Goal: Find specific page/section: Find specific page/section

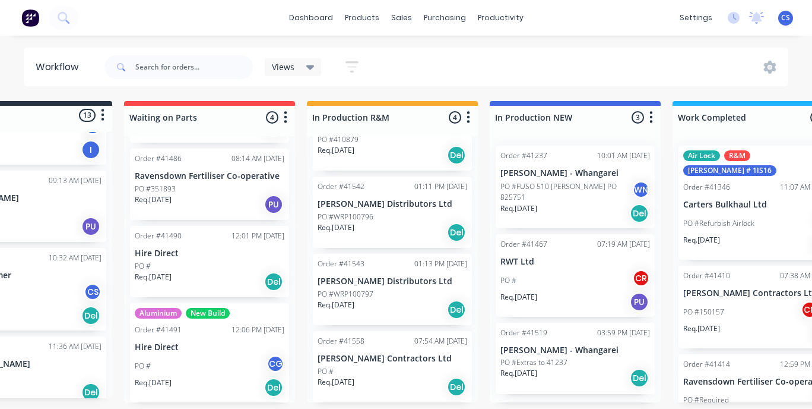
scroll to position [0, 1168]
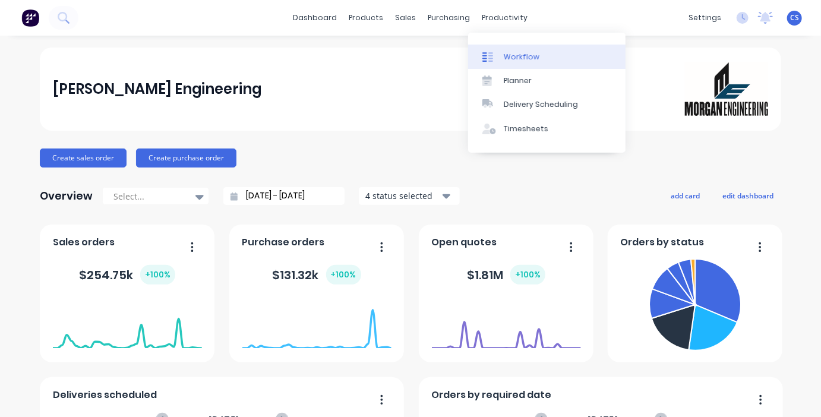
click at [512, 55] on div "Workflow" at bounding box center [522, 57] width 36 height 11
